Goal: Navigation & Orientation: Find specific page/section

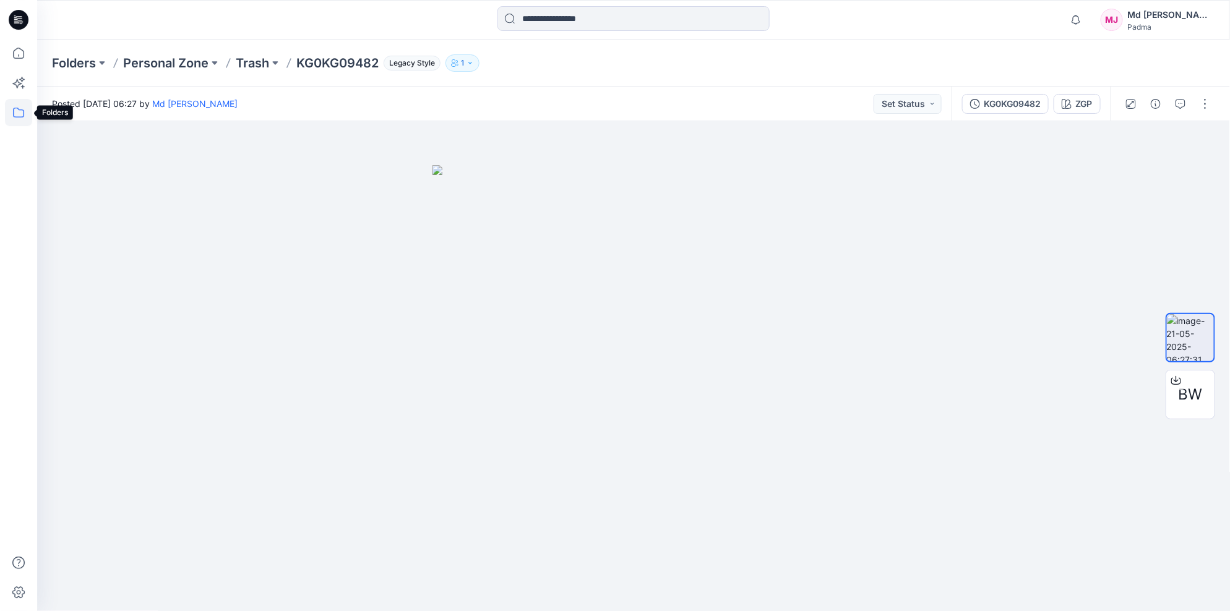
click at [12, 116] on icon at bounding box center [18, 112] width 27 height 27
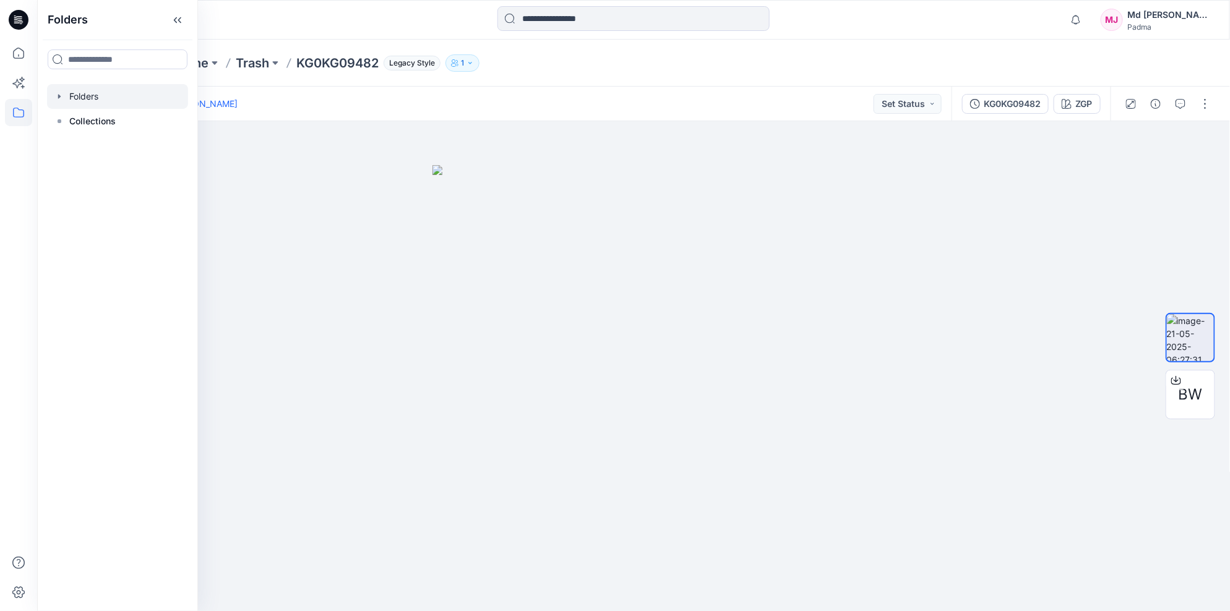
click at [61, 95] on icon "button" at bounding box center [59, 97] width 10 height 10
click at [93, 146] on div at bounding box center [117, 146] width 141 height 25
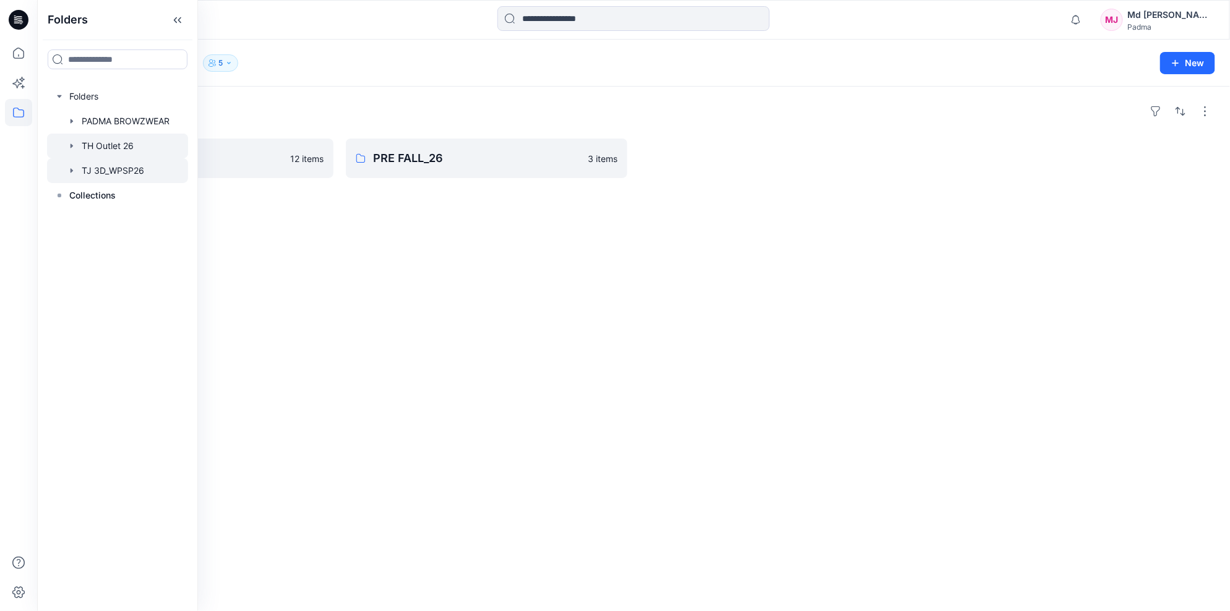
click at [77, 171] on div at bounding box center [117, 170] width 141 height 25
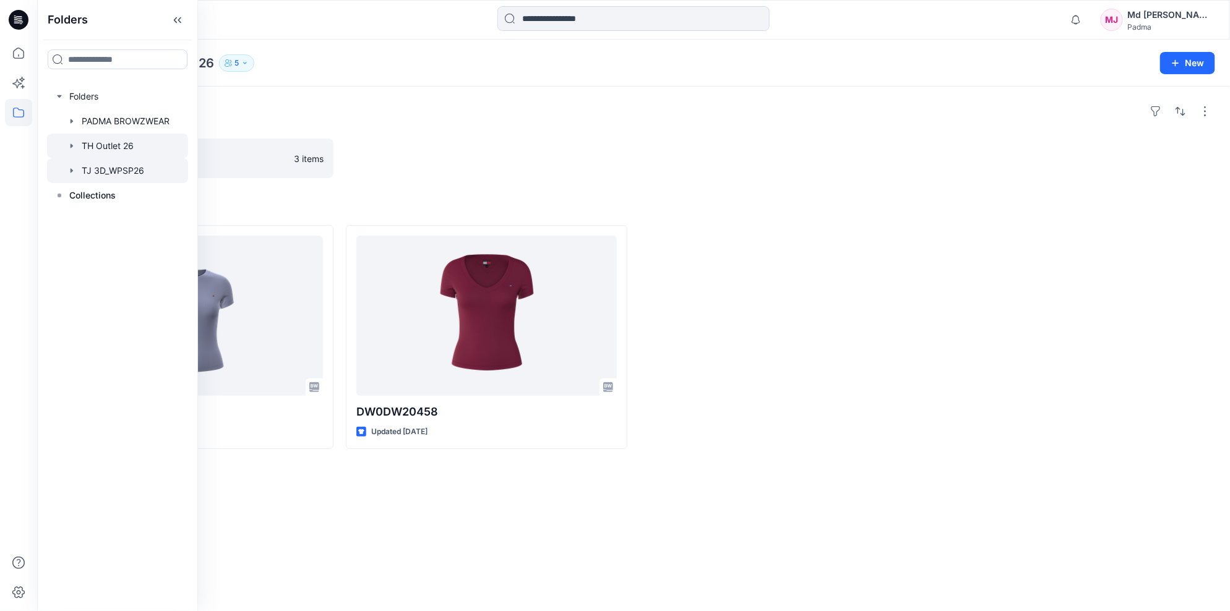
click at [81, 149] on div at bounding box center [117, 146] width 141 height 25
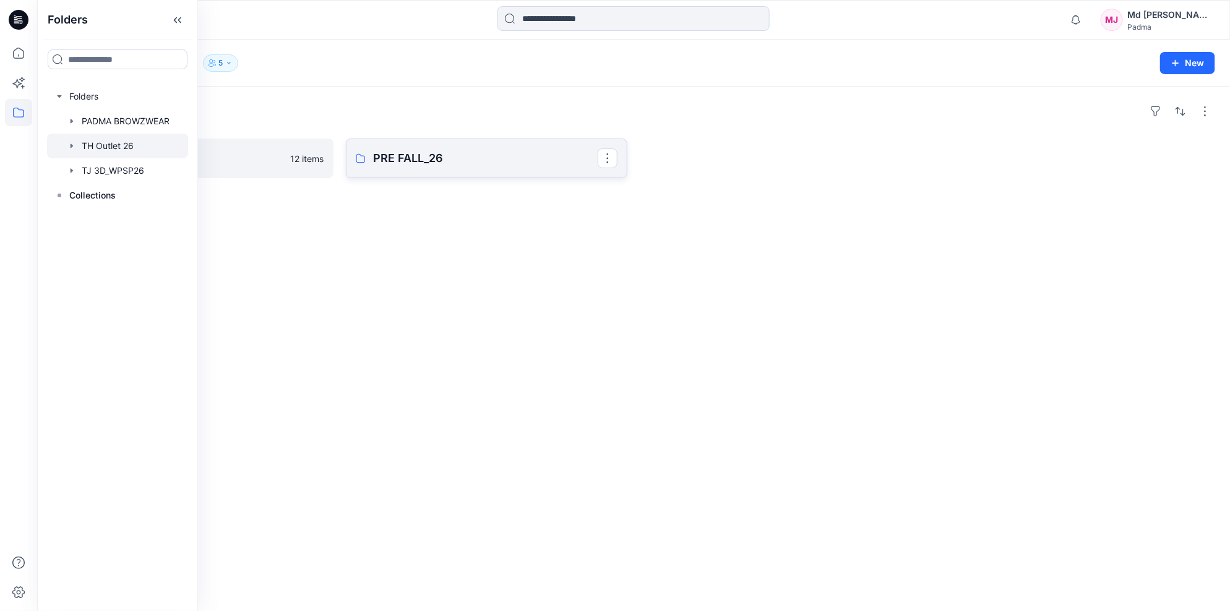
click at [393, 163] on p "PRE FALL_26" at bounding box center [485, 158] width 225 height 17
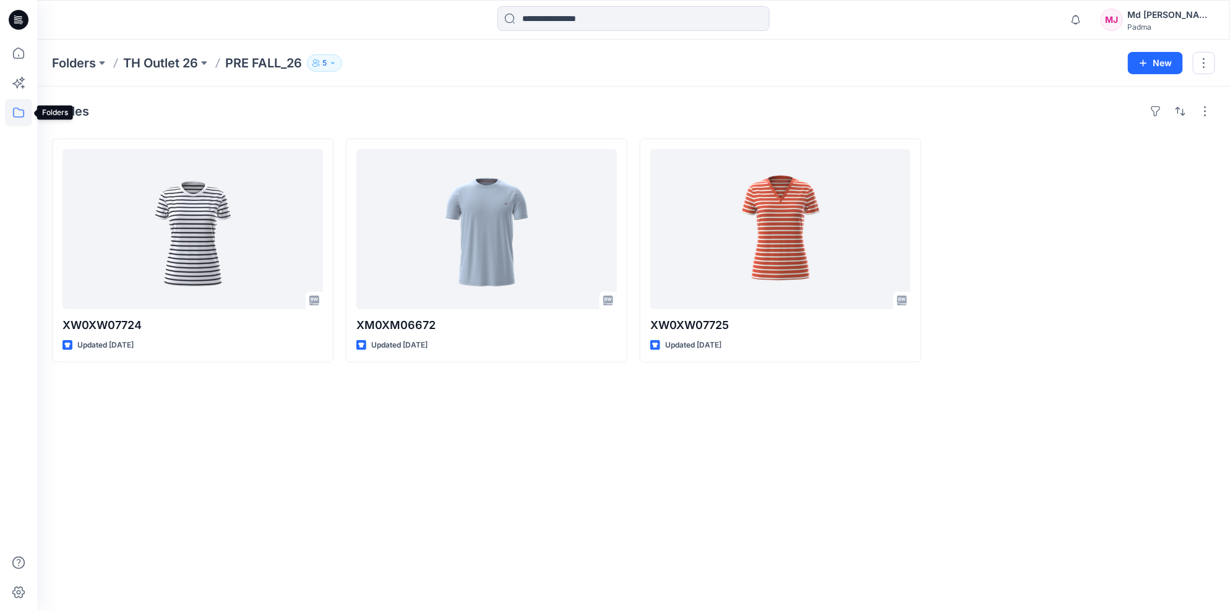
click at [12, 113] on icon at bounding box center [18, 112] width 27 height 27
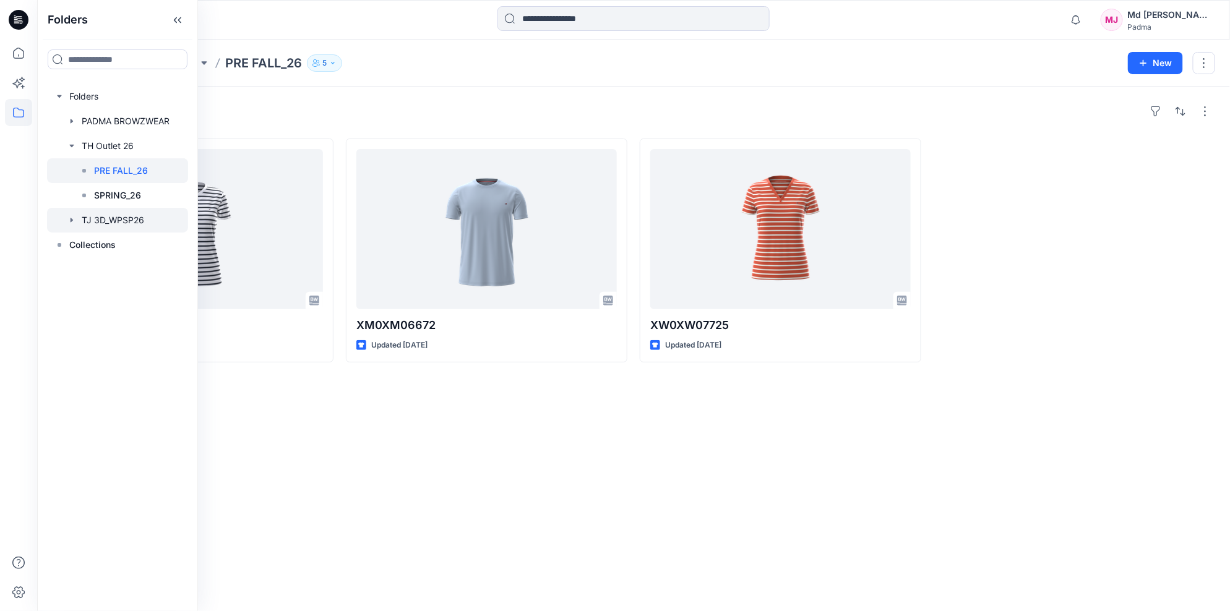
click at [109, 223] on div at bounding box center [117, 220] width 141 height 25
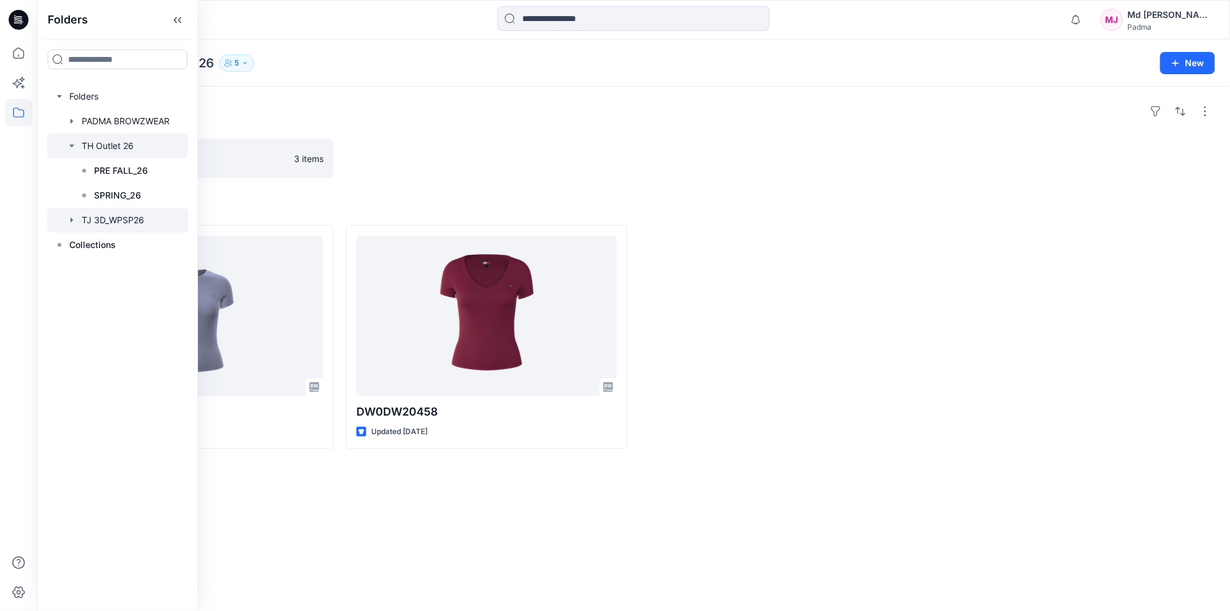
click at [94, 150] on div at bounding box center [117, 146] width 141 height 25
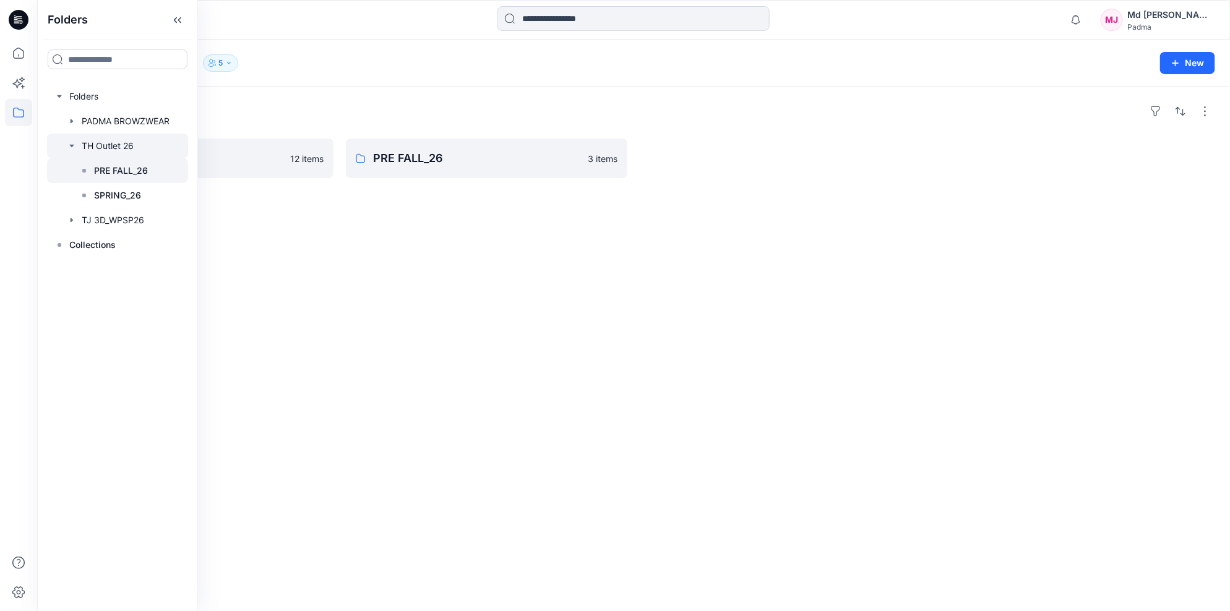
click at [124, 169] on p "PRE FALL_26" at bounding box center [121, 170] width 54 height 15
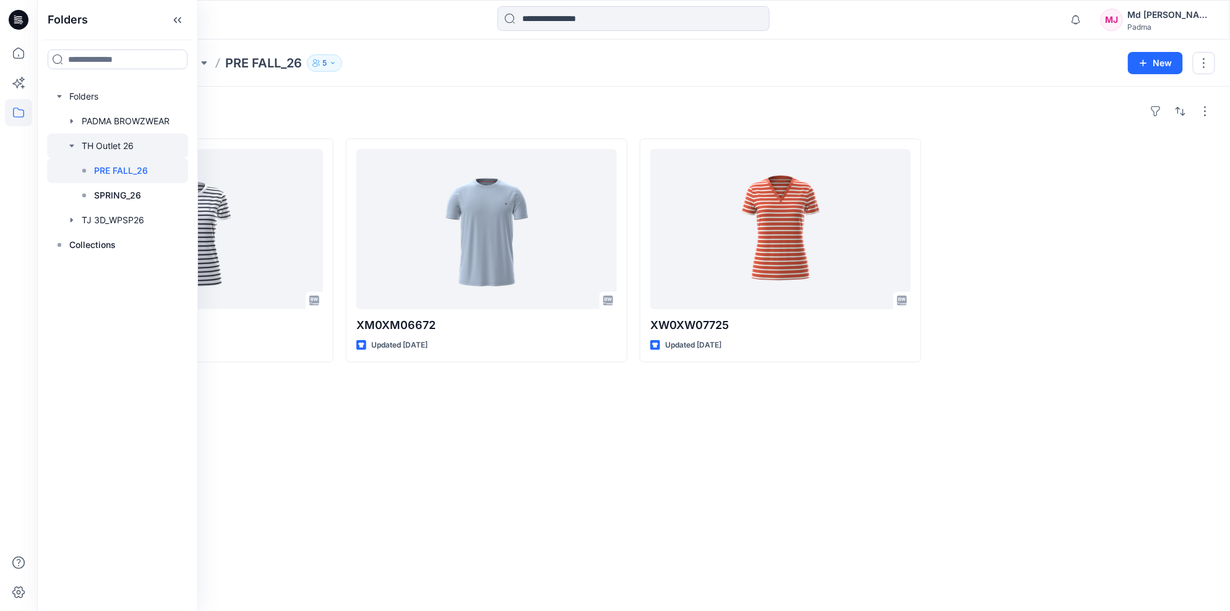
click at [116, 147] on div at bounding box center [117, 146] width 141 height 25
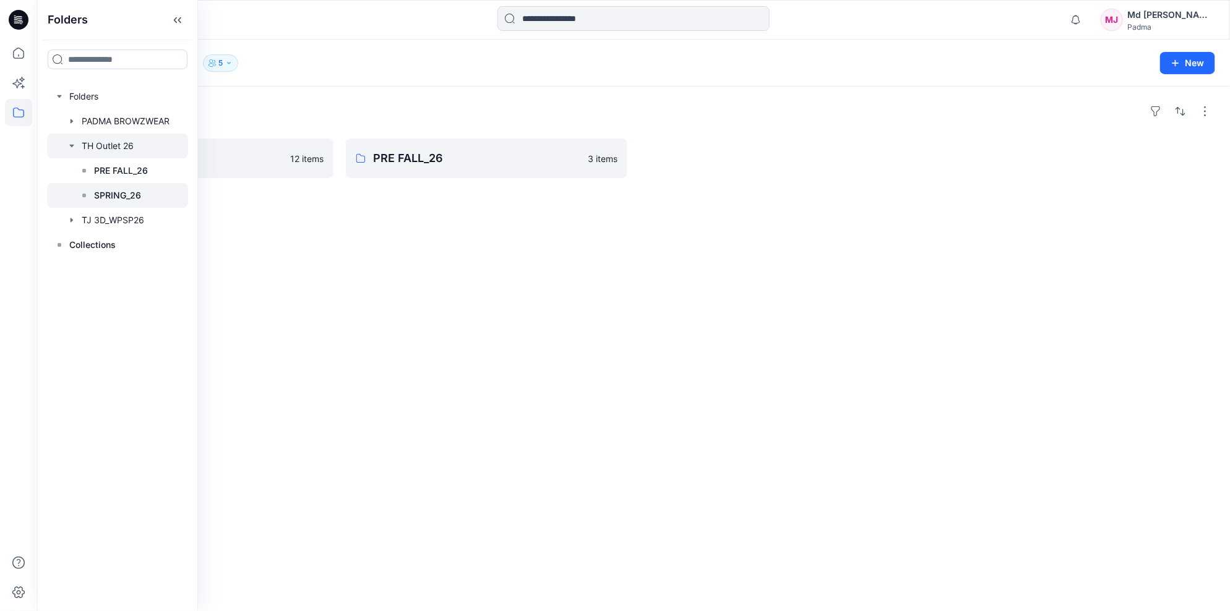
click at [105, 197] on p "SPRING_26" at bounding box center [117, 195] width 47 height 15
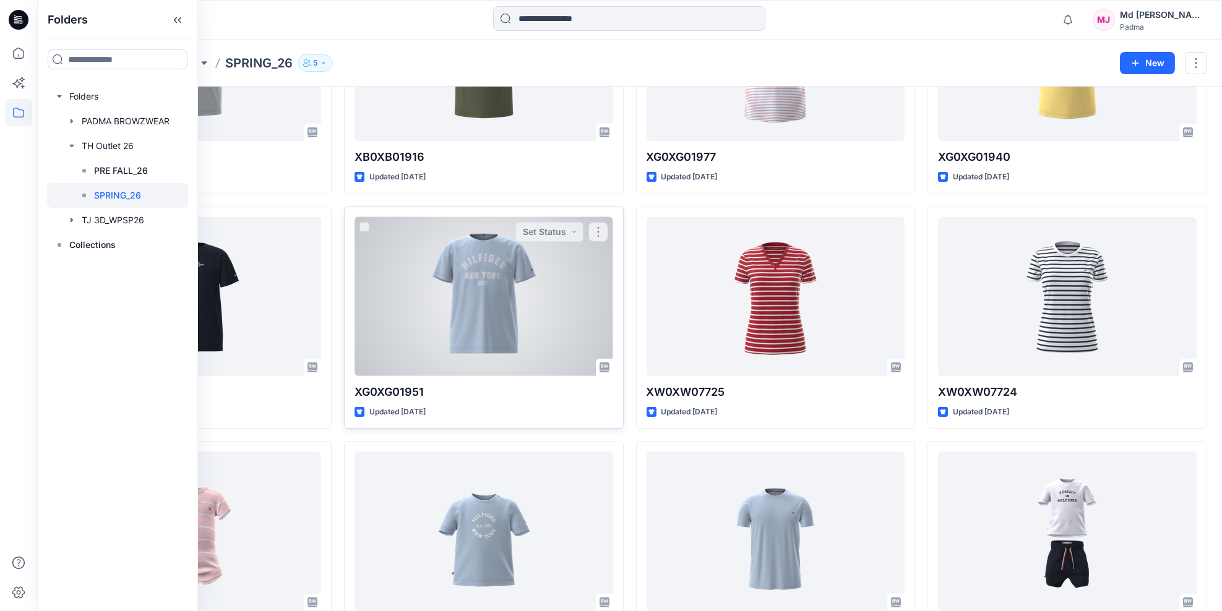
scroll to position [168, 0]
